Goal: Information Seeking & Learning: Learn about a topic

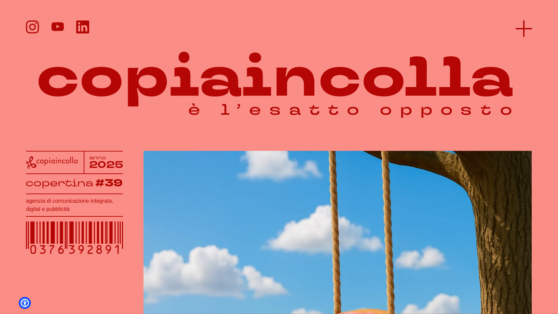
click at [516, 27] on icon at bounding box center [524, 29] width 16 height 16
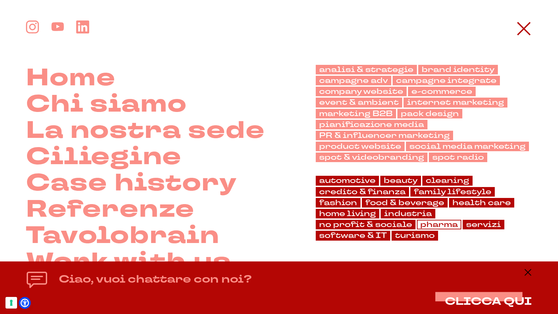
click at [434, 223] on link "pharma" at bounding box center [439, 225] width 44 height 10
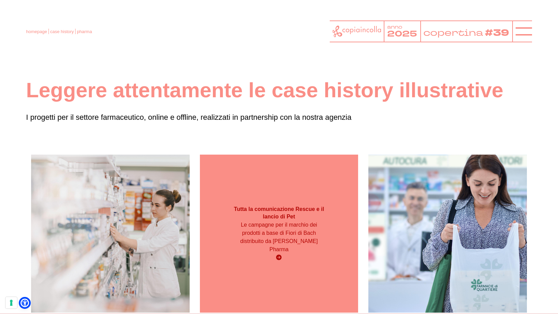
click at [278, 186] on div "Tutta la comunicazione Rescue e il lancio di Pet Le campagne per il marchio dei…" at bounding box center [279, 234] width 158 height 158
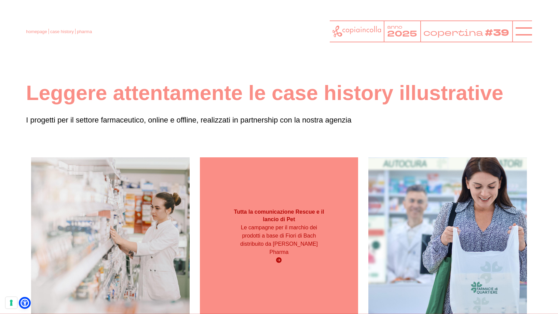
scroll to position [2, 0]
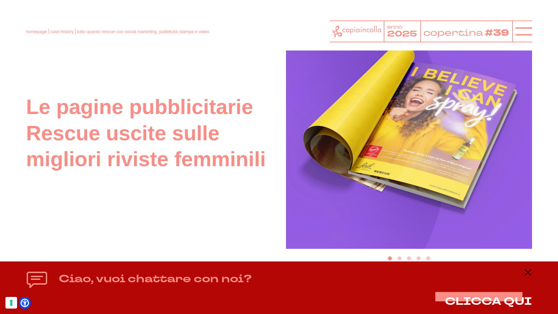
scroll to position [3775, 0]
click at [504, 170] on img "1 of 5" at bounding box center [409, 126] width 246 height 246
click at [400, 259] on button "Go to slide 2" at bounding box center [399, 259] width 4 height 4
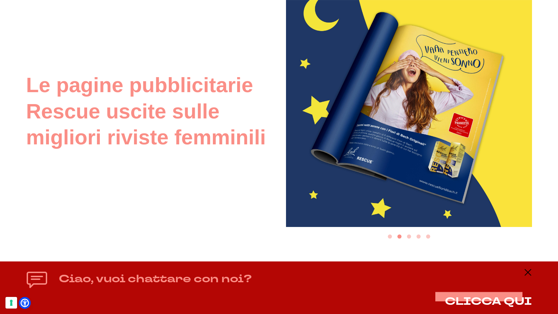
scroll to position [3797, 0]
click at [409, 237] on button "Go to slide 3" at bounding box center [409, 236] width 4 height 4
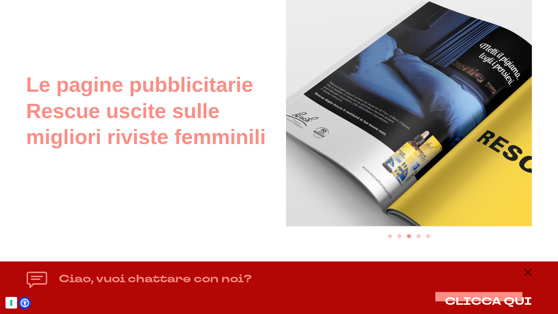
click at [416, 237] on li "Select a slide to show" at bounding box center [419, 236] width 10 height 9
click at [419, 237] on button "Go to slide 4" at bounding box center [419, 236] width 4 height 4
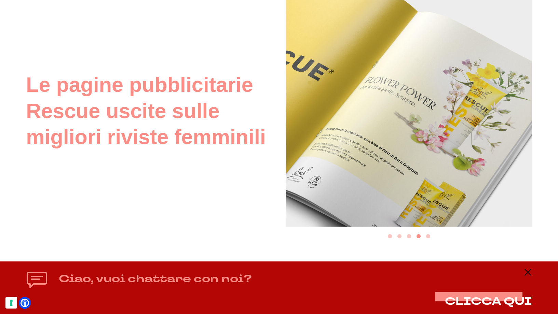
click at [427, 237] on button "Go to slide 5" at bounding box center [428, 236] width 4 height 4
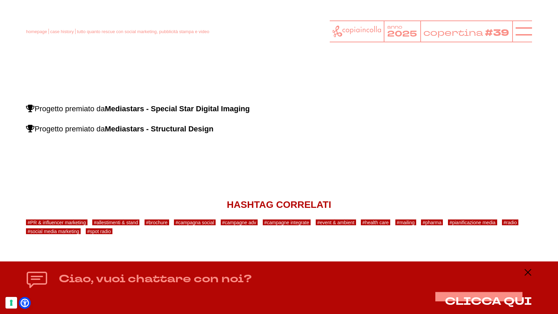
scroll to position [7063, 0]
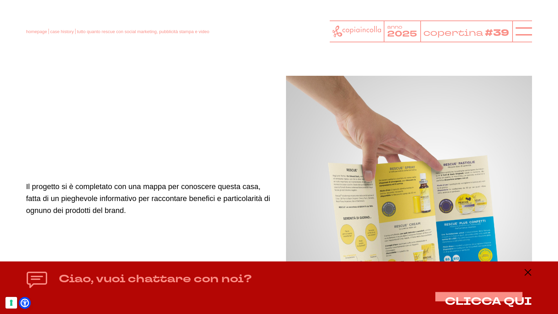
scroll to position [6168, 0]
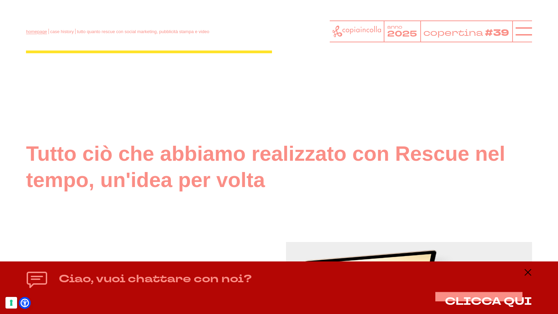
click at [38, 32] on link "homepage" at bounding box center [36, 31] width 21 height 5
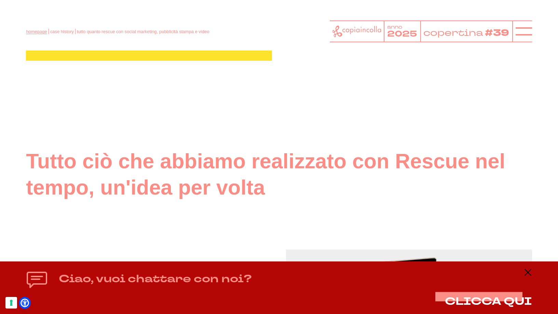
scroll to position [3525, 0]
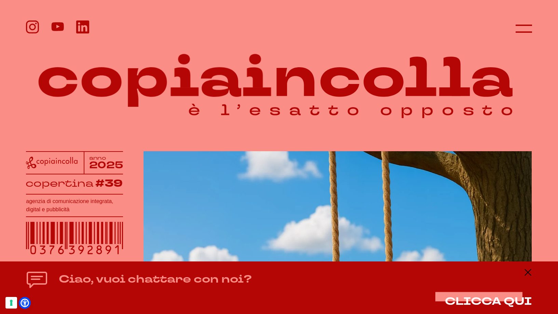
scroll to position [0, 0]
